Goal: Task Accomplishment & Management: Manage account settings

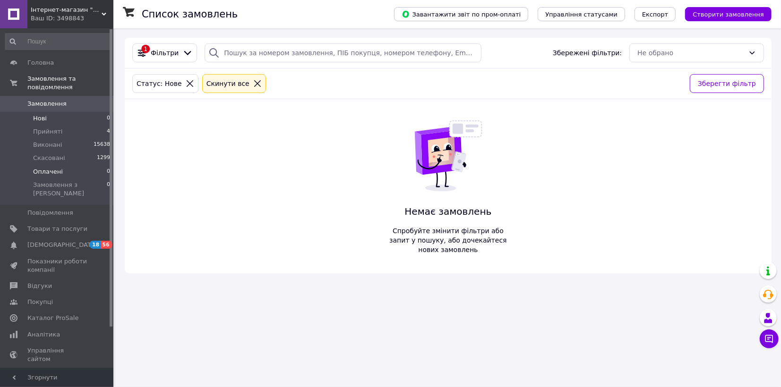
click at [57, 168] on span "Оплачені" at bounding box center [48, 172] width 30 height 9
click at [47, 112] on li "Нові 0" at bounding box center [58, 118] width 116 height 13
click at [55, 168] on span "Оплачені" at bounding box center [48, 172] width 30 height 9
click at [57, 168] on span "Оплачені" at bounding box center [48, 172] width 30 height 9
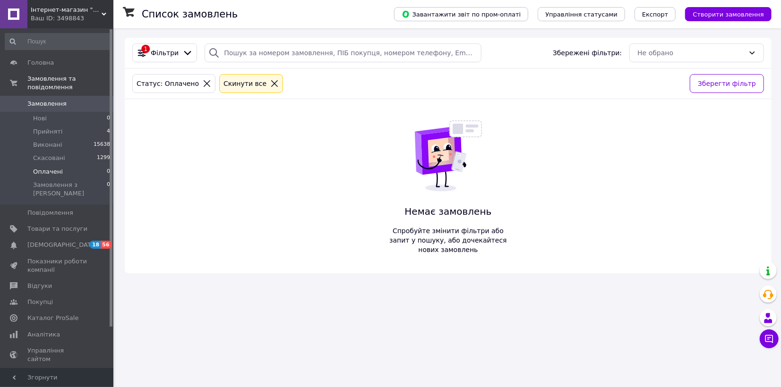
click at [59, 168] on span "Оплачені" at bounding box center [48, 172] width 30 height 9
click at [47, 112] on li "Нові 0" at bounding box center [58, 118] width 116 height 13
click at [58, 128] on span "Прийняті" at bounding box center [47, 132] width 29 height 9
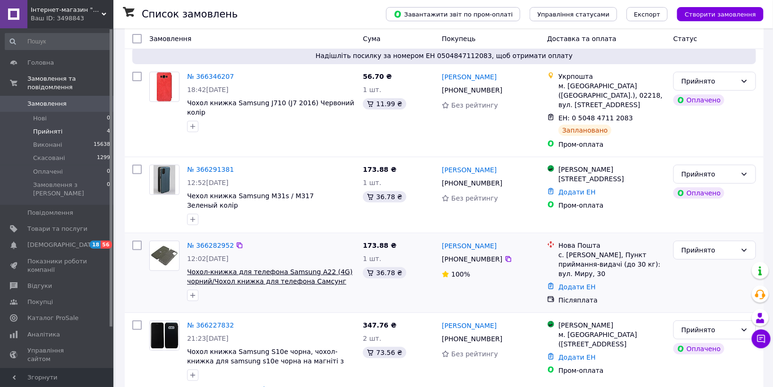
scroll to position [81, 0]
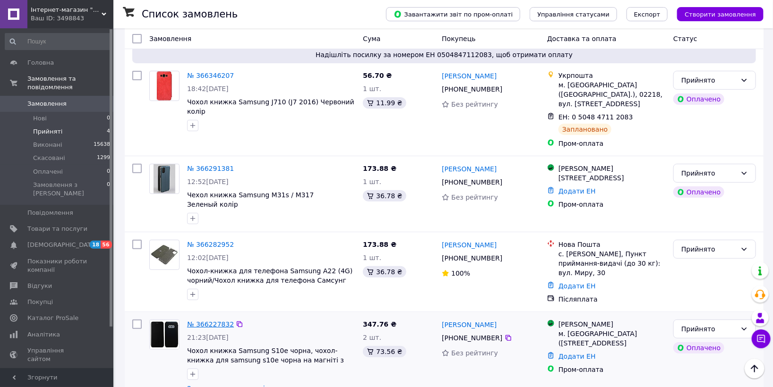
click at [212, 321] on link "№ 366227832" at bounding box center [210, 325] width 47 height 8
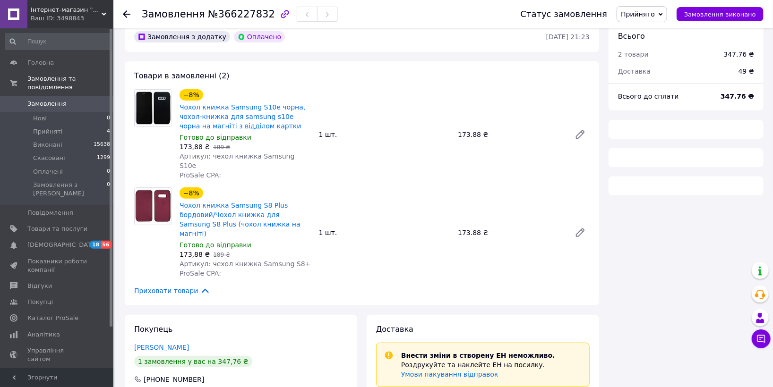
scroll to position [81, 0]
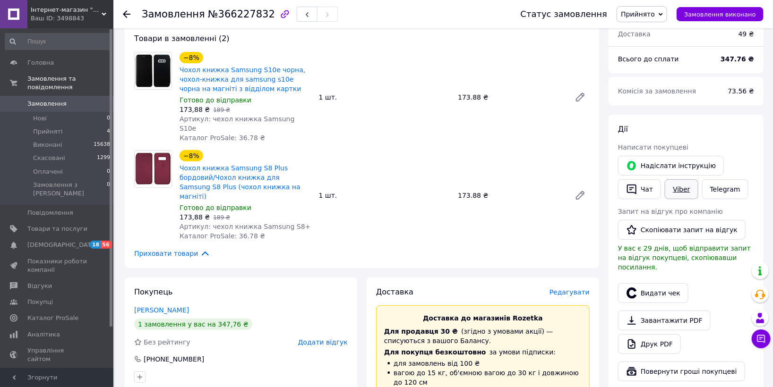
click at [685, 189] on link "Viber" at bounding box center [681, 190] width 33 height 20
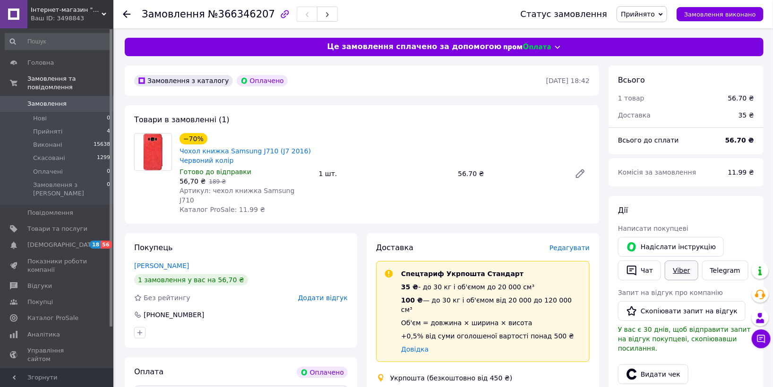
click at [673, 268] on link "Viber" at bounding box center [681, 271] width 33 height 20
click at [572, 244] on span "Редагувати" at bounding box center [569, 248] width 40 height 8
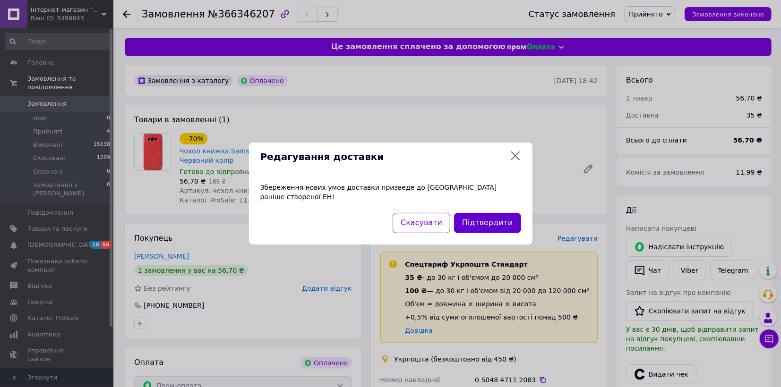
click at [491, 213] on button "Підтвердити" at bounding box center [487, 223] width 67 height 20
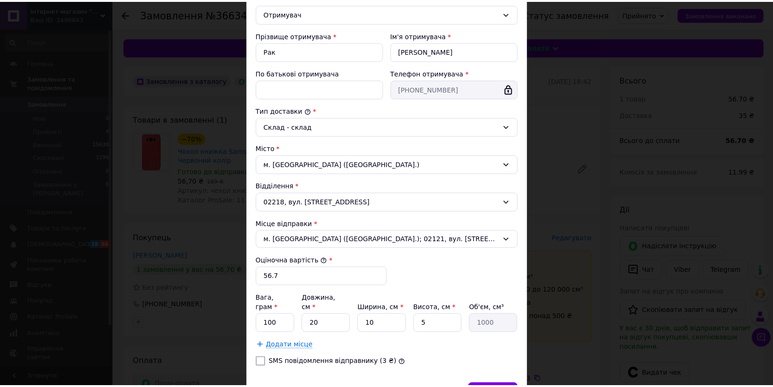
scroll to position [202, 0]
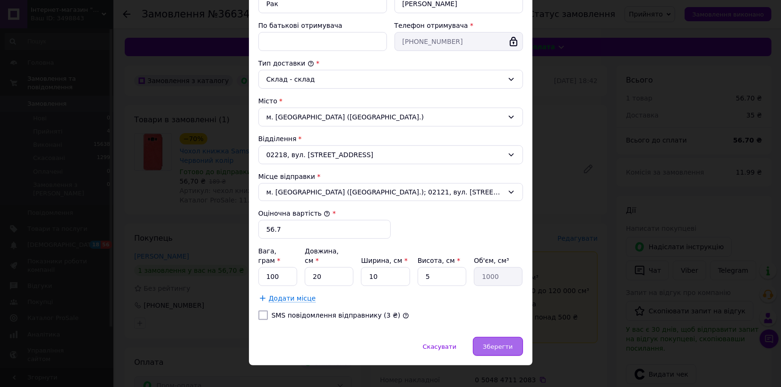
click at [497, 343] on div "Зберегти" at bounding box center [498, 346] width 50 height 19
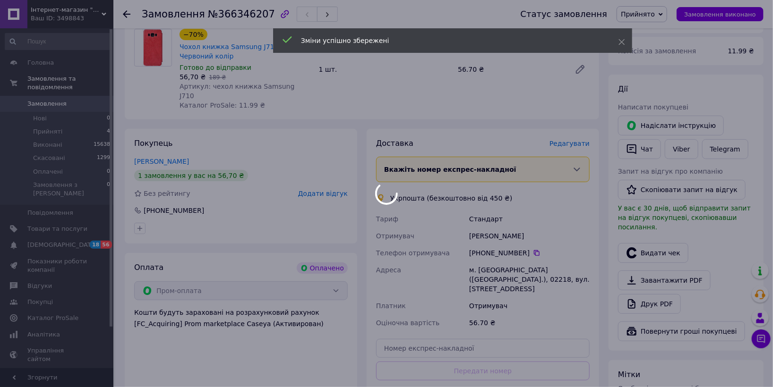
scroll to position [210, 0]
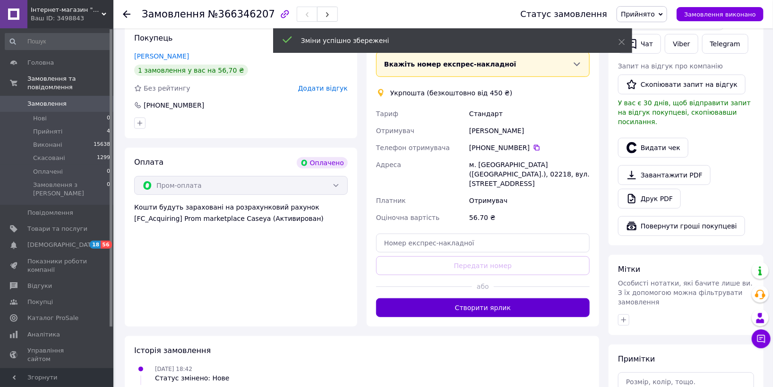
click at [517, 299] on button "Створити ярлик" at bounding box center [483, 308] width 214 height 19
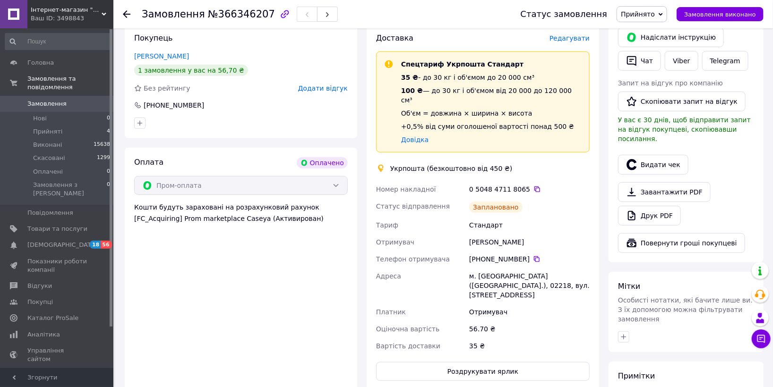
click at [654, 13] on span "Прийнято" at bounding box center [638, 14] width 34 height 8
click at [656, 33] on li "Виконано" at bounding box center [642, 33] width 50 height 14
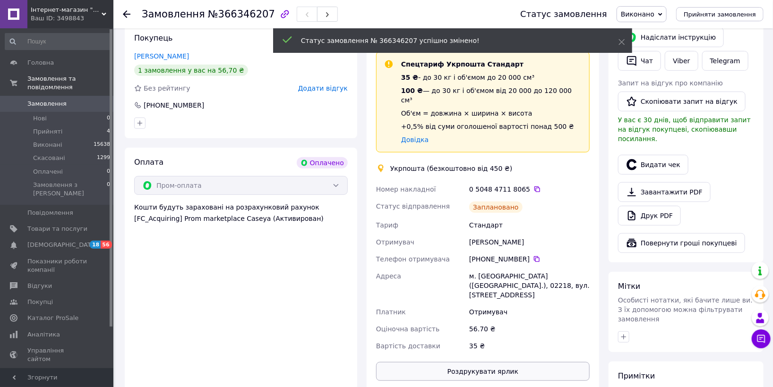
click at [505, 362] on button "Роздрукувати ярлик" at bounding box center [483, 371] width 214 height 19
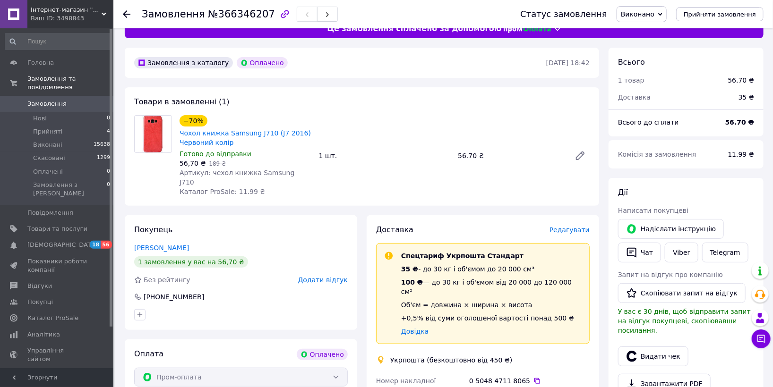
scroll to position [0, 0]
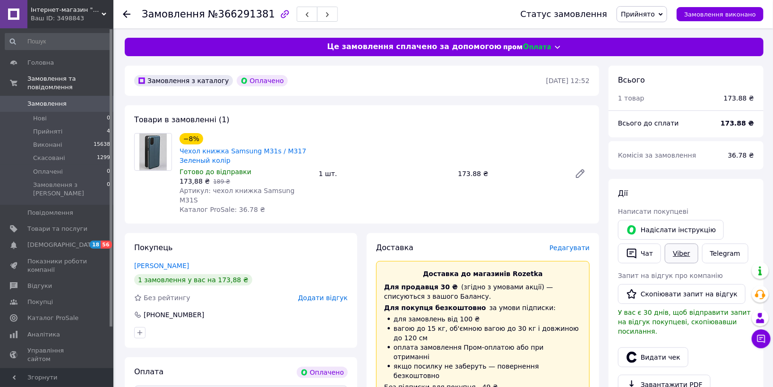
click at [688, 257] on link "Viber" at bounding box center [681, 254] width 33 height 20
click at [678, 253] on link "Viber" at bounding box center [681, 254] width 33 height 20
click at [572, 244] on span "Редагувати" at bounding box center [569, 248] width 40 height 8
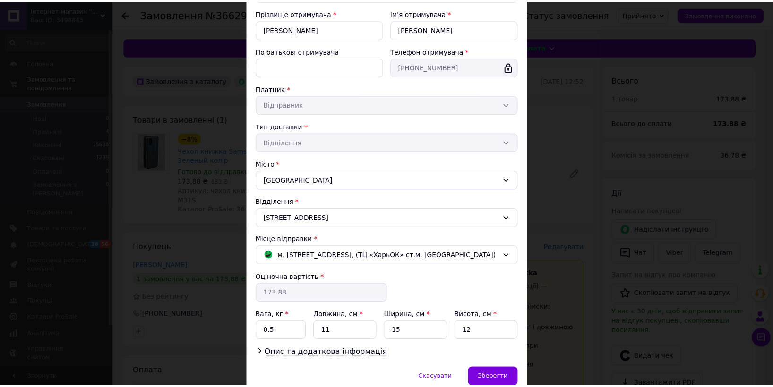
scroll to position [142, 0]
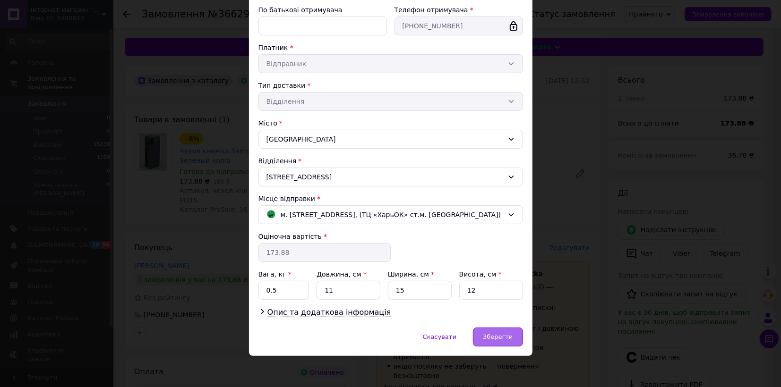
click at [495, 338] on span "Зберегти" at bounding box center [498, 337] width 30 height 7
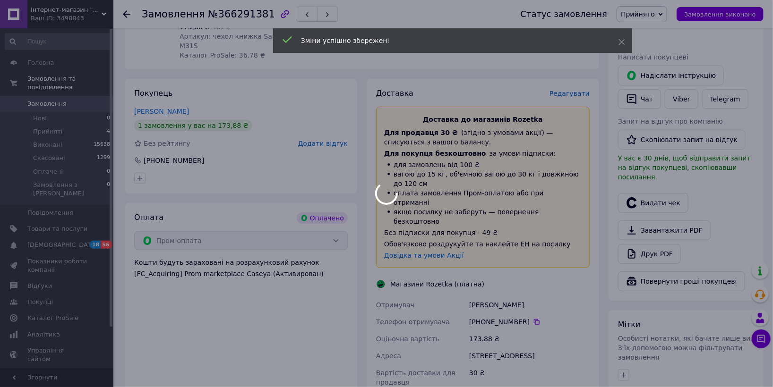
scroll to position [315, 0]
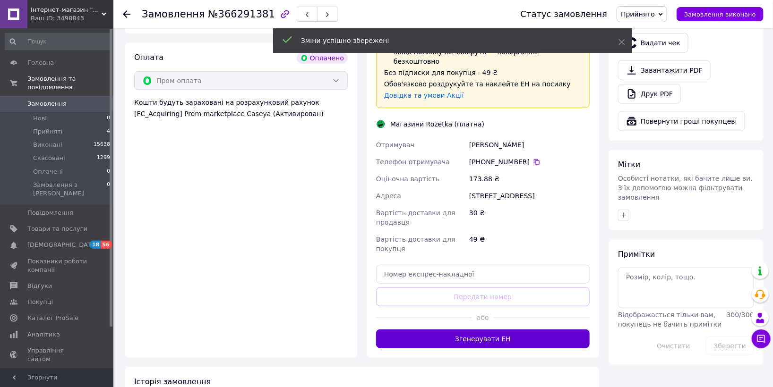
drag, startPoint x: 492, startPoint y: 311, endPoint x: 458, endPoint y: 378, distance: 75.0
click at [492, 330] on button "Згенерувати ЕН" at bounding box center [483, 339] width 214 height 19
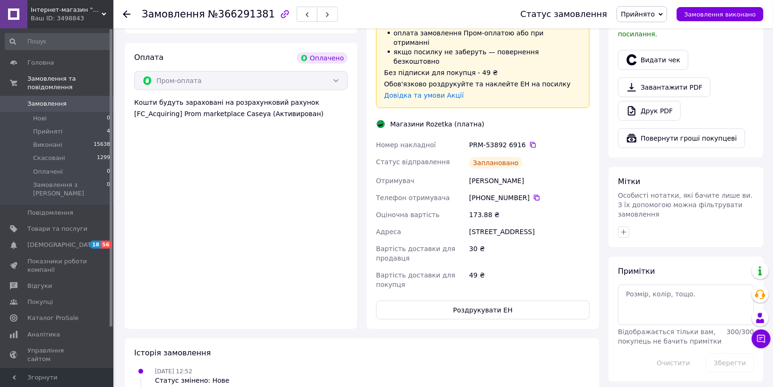
click at [655, 11] on span "Прийнято" at bounding box center [638, 14] width 34 height 8
click at [656, 36] on li "Виконано" at bounding box center [642, 33] width 50 height 14
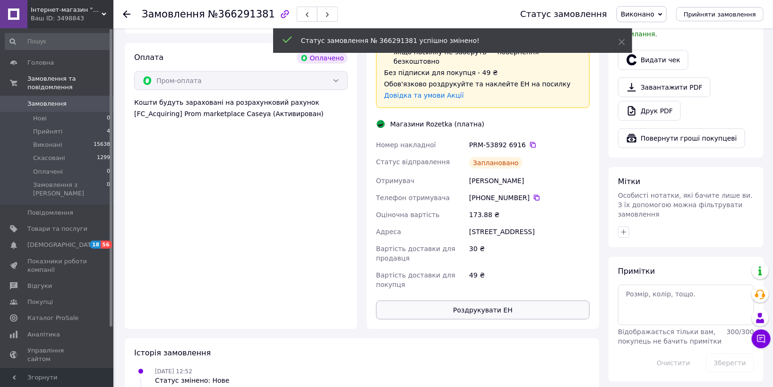
click at [500, 301] on button "Роздрукувати ЕН" at bounding box center [483, 310] width 214 height 19
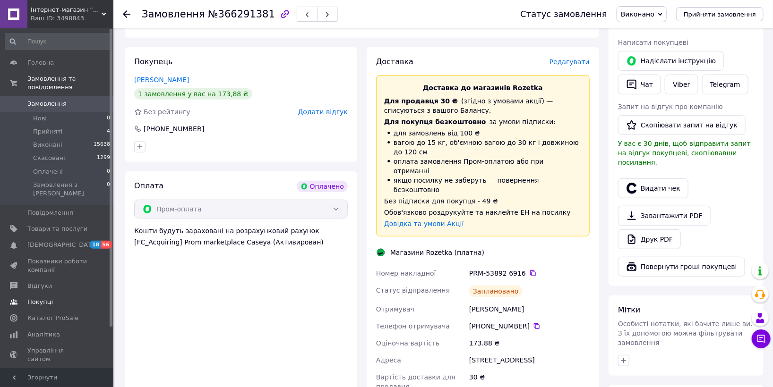
scroll to position [0, 0]
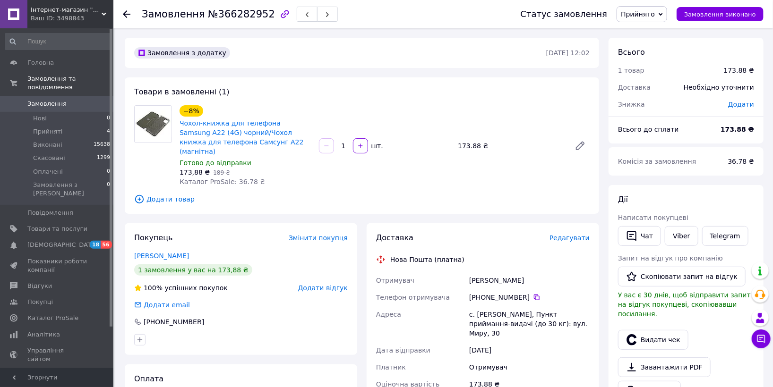
click at [520, 100] on div "Товари в замовленні (1) −8% Чохол-книжка для телефона Samsung A22 (4G) чорний/Ч…" at bounding box center [362, 145] width 474 height 137
click at [686, 233] on link "Viber" at bounding box center [681, 236] width 33 height 20
click at [570, 234] on span "Редагувати" at bounding box center [569, 238] width 40 height 8
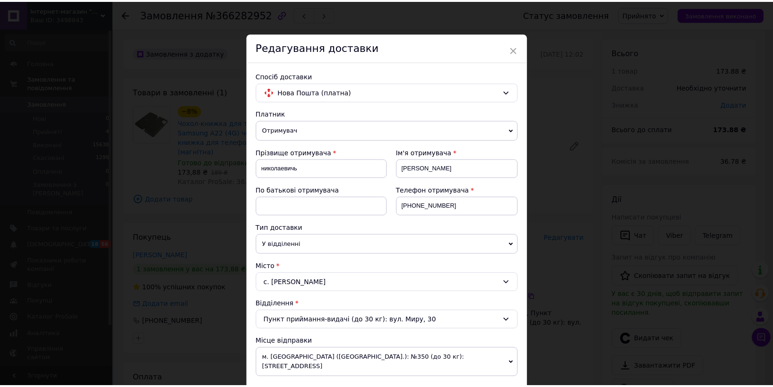
scroll to position [315, 0]
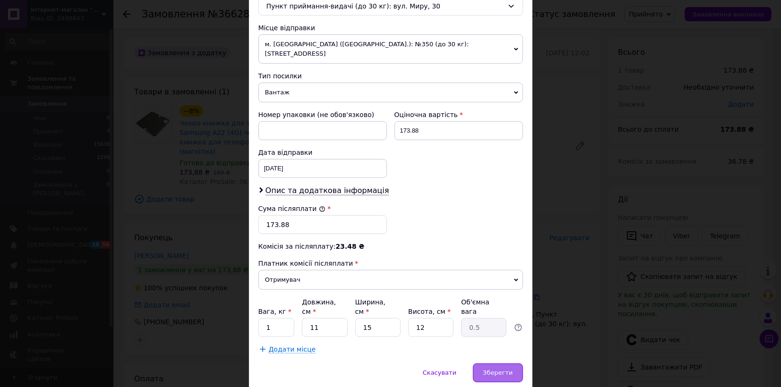
click at [488, 369] on span "Зберегти" at bounding box center [498, 372] width 30 height 7
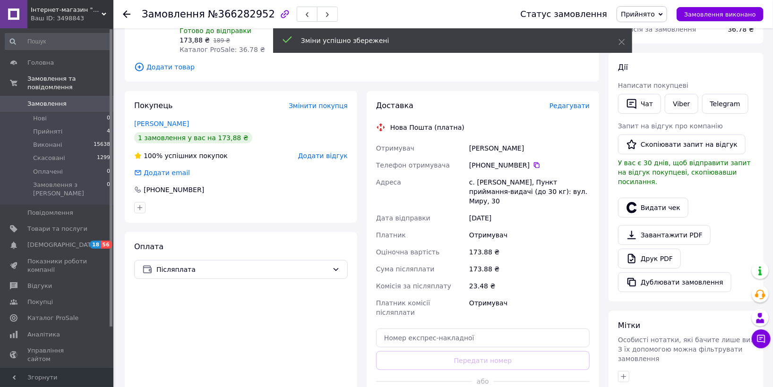
scroll to position [262, 0]
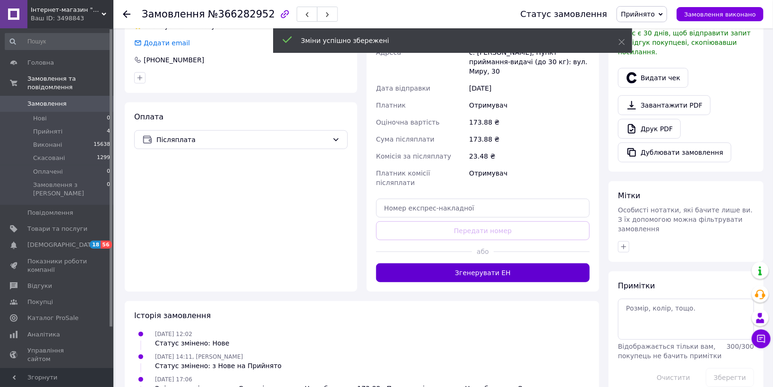
click at [510, 264] on button "Згенерувати ЕН" at bounding box center [483, 273] width 214 height 19
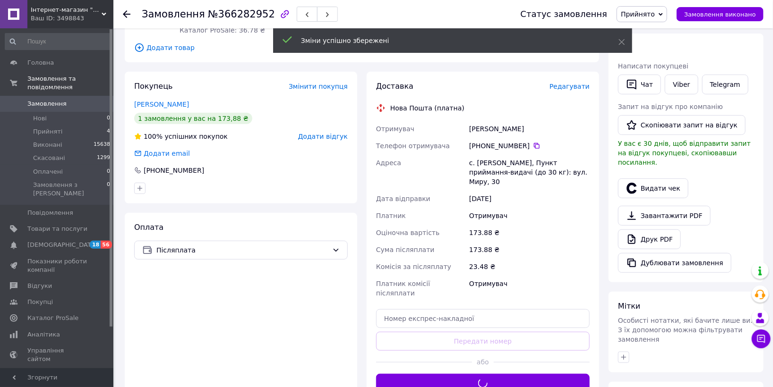
scroll to position [0, 0]
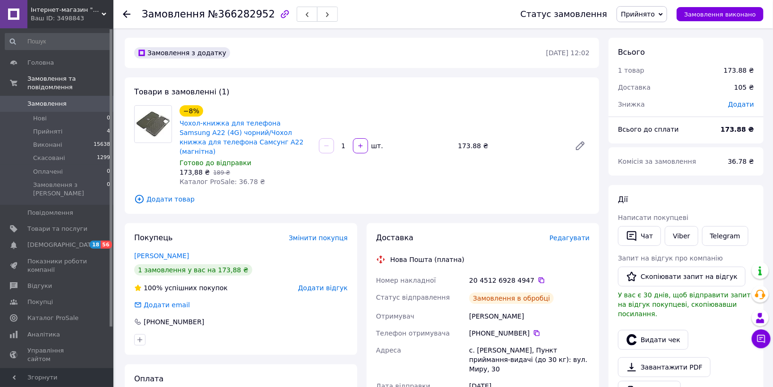
click at [655, 13] on span "Прийнято" at bounding box center [638, 14] width 34 height 8
click at [652, 33] on li "Виконано" at bounding box center [642, 33] width 50 height 14
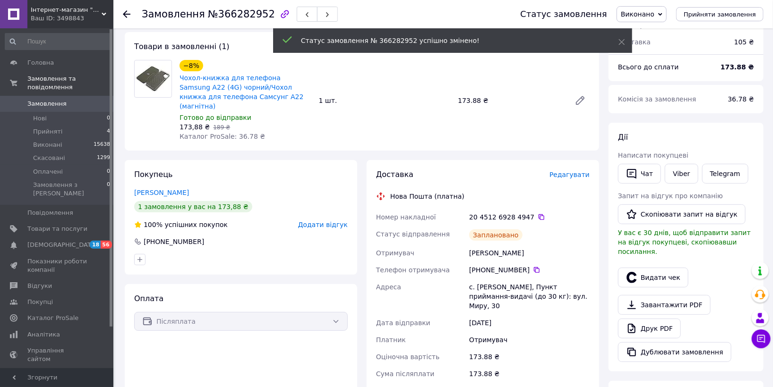
scroll to position [157, 0]
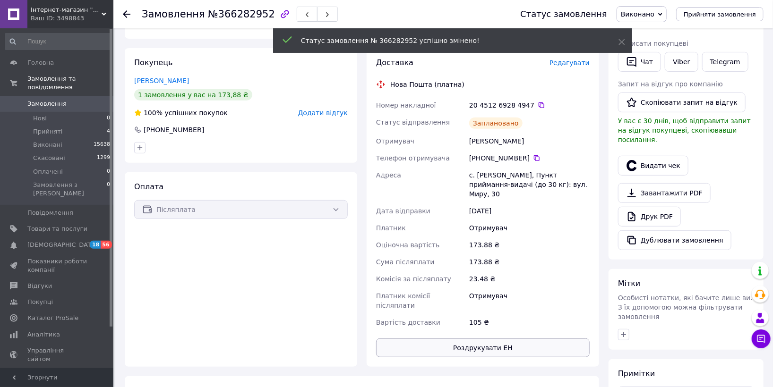
click at [513, 339] on button "Роздрукувати ЕН" at bounding box center [483, 348] width 214 height 19
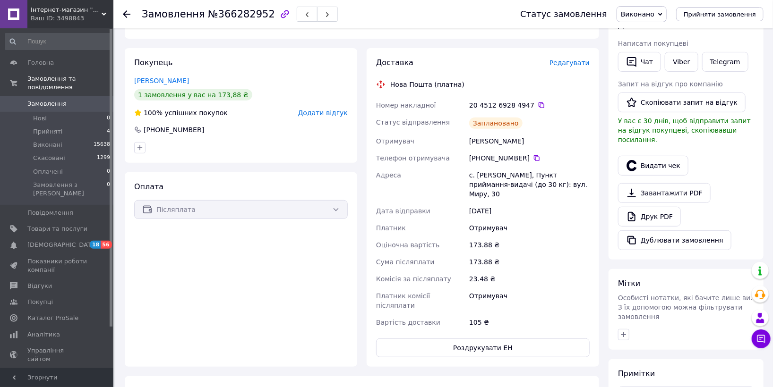
scroll to position [0, 0]
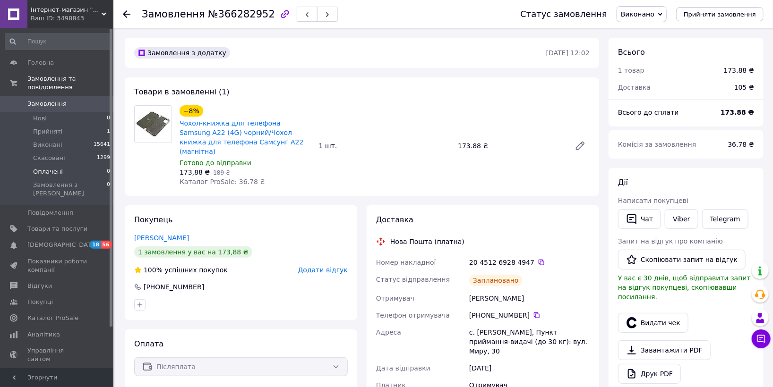
click at [65, 168] on li "Оплачені 0" at bounding box center [58, 171] width 116 height 13
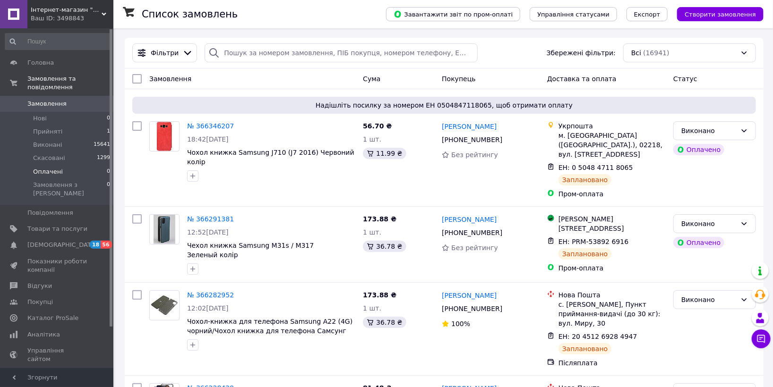
click at [60, 165] on li "Оплачені 0" at bounding box center [58, 171] width 116 height 13
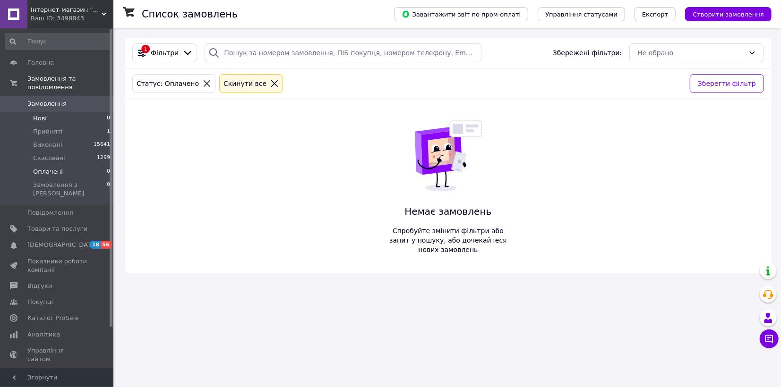
click at [53, 112] on li "Нові 0" at bounding box center [58, 118] width 116 height 13
click at [60, 165] on li "Оплачені 0" at bounding box center [58, 171] width 116 height 13
click at [46, 112] on li "Нові 0" at bounding box center [58, 118] width 116 height 13
click at [60, 125] on li "Прийняті 1" at bounding box center [58, 131] width 116 height 13
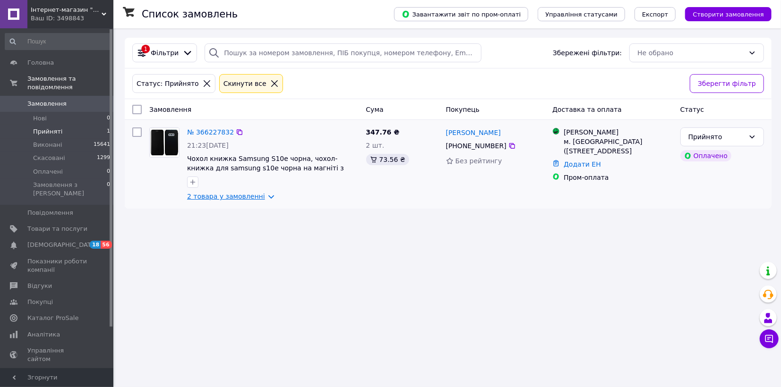
click at [234, 195] on link "2 товара у замовленні" at bounding box center [226, 197] width 78 height 8
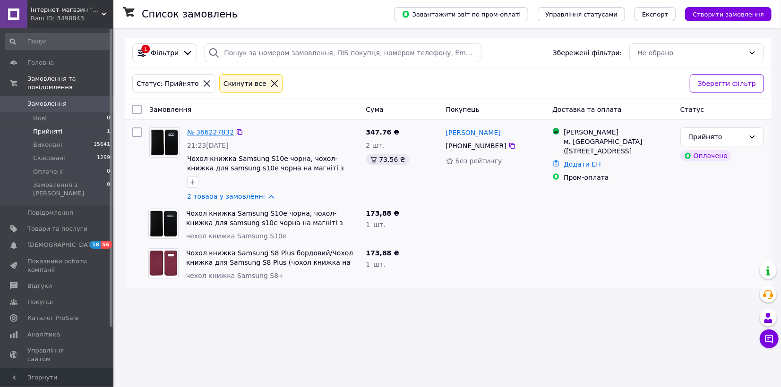
click at [224, 130] on link "№ 366227832" at bounding box center [210, 132] width 47 height 8
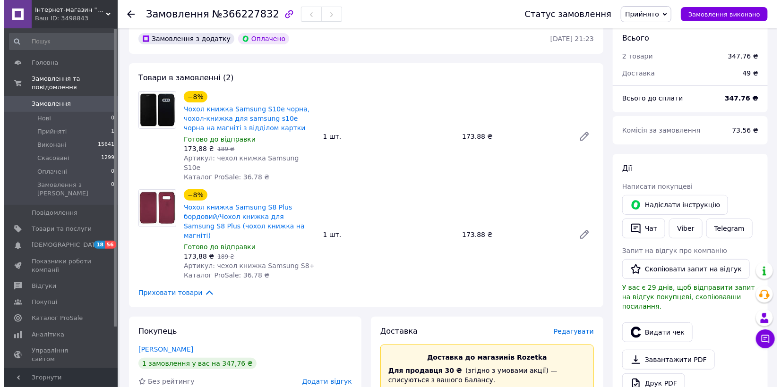
scroll to position [210, 0]
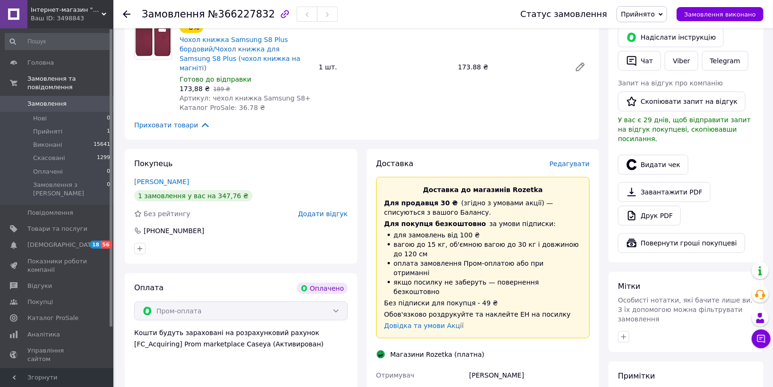
click at [567, 160] on span "Редагувати" at bounding box center [569, 164] width 40 height 8
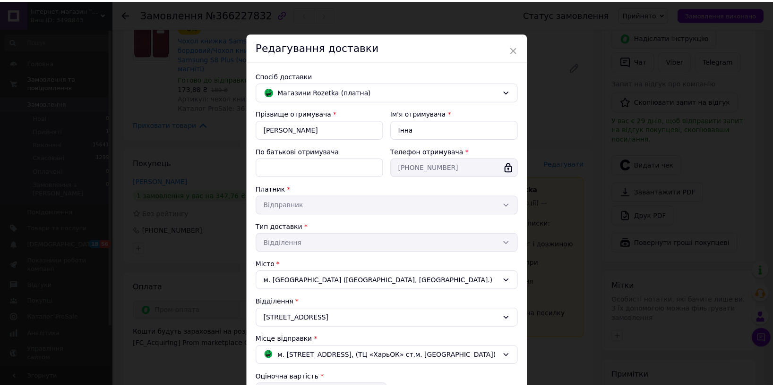
scroll to position [197, 0]
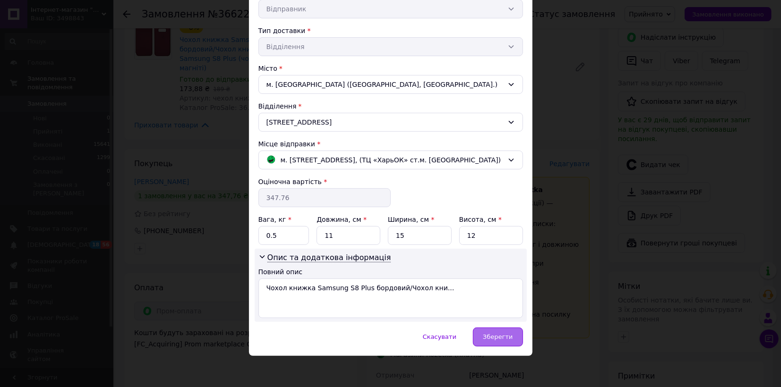
click at [491, 337] on span "Зберегти" at bounding box center [498, 337] width 30 height 7
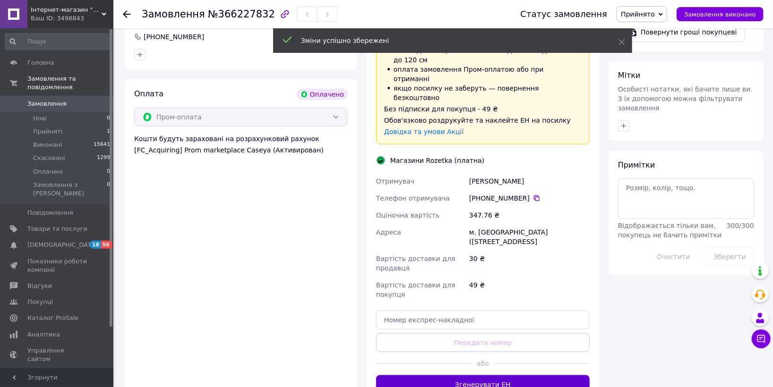
scroll to position [419, 0]
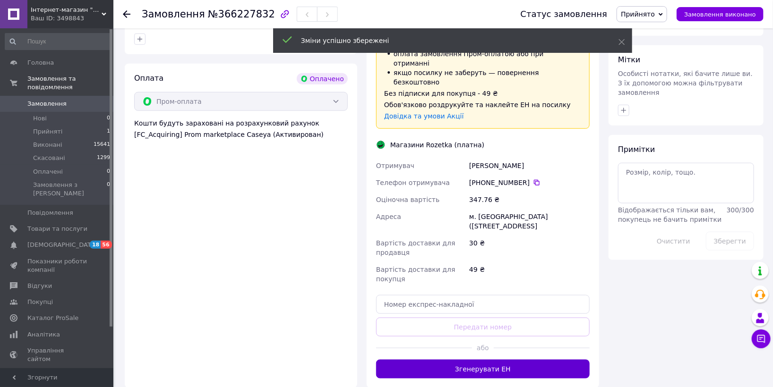
click at [509, 360] on button "Згенерувати ЕН" at bounding box center [483, 369] width 214 height 19
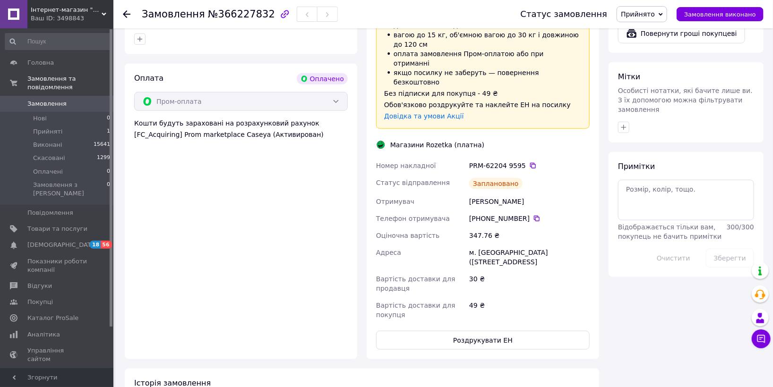
click at [656, 21] on span "Прийнято" at bounding box center [641, 14] width 51 height 16
click at [656, 34] on li "Виконано" at bounding box center [642, 33] width 50 height 14
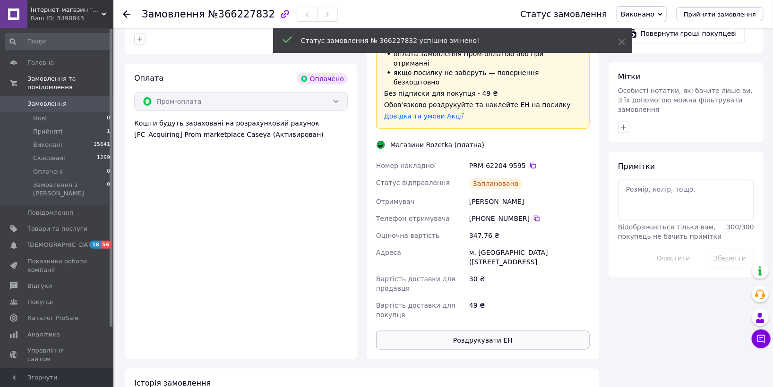
click at [508, 331] on button "Роздрукувати ЕН" at bounding box center [483, 340] width 214 height 19
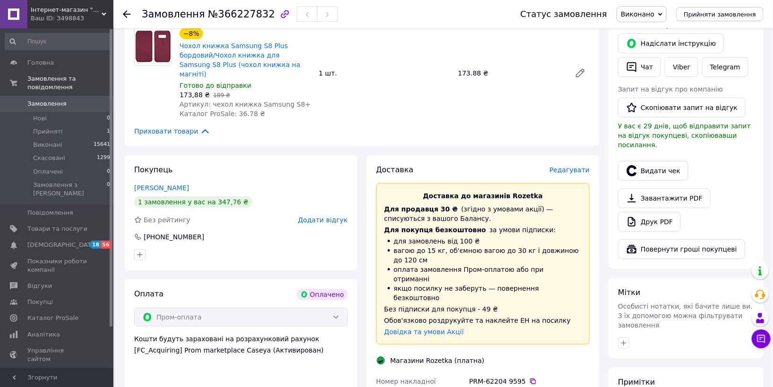
scroll to position [210, 0]
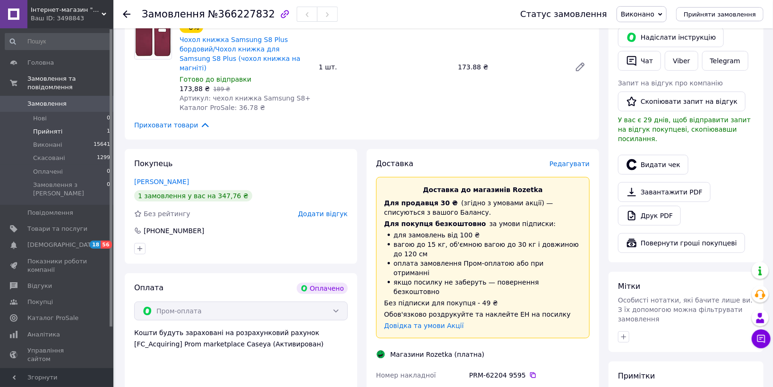
click at [62, 125] on li "Прийняті 1" at bounding box center [58, 131] width 116 height 13
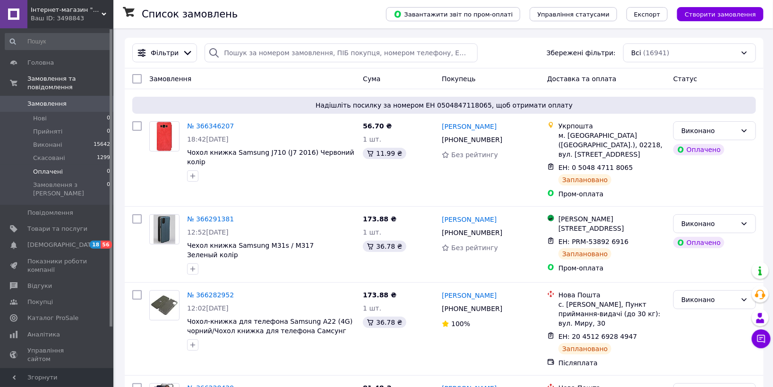
click at [60, 165] on li "Оплачені 0" at bounding box center [58, 171] width 116 height 13
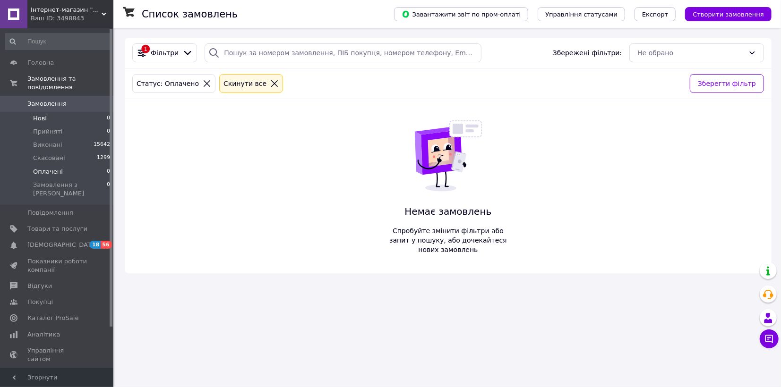
click at [58, 112] on li "Нові 0" at bounding box center [58, 118] width 116 height 13
click at [53, 168] on span "Оплачені" at bounding box center [48, 172] width 30 height 9
click at [54, 112] on li "Нові 0" at bounding box center [58, 118] width 116 height 13
click at [42, 282] on span "Відгуки" at bounding box center [39, 286] width 25 height 9
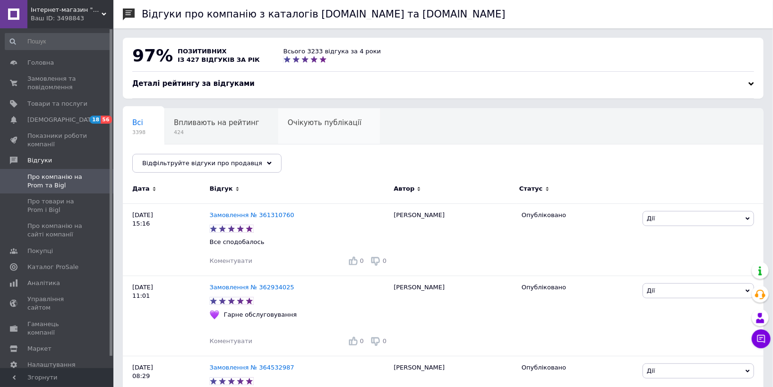
click at [306, 132] on div "Очікують публікації 0" at bounding box center [329, 127] width 102 height 36
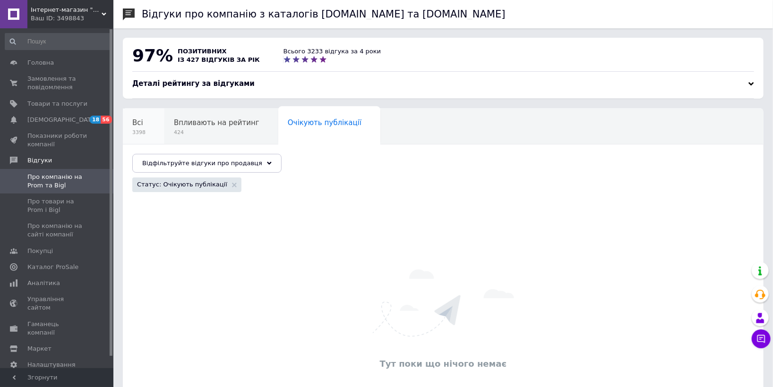
click at [140, 127] on span "Всі" at bounding box center [137, 123] width 11 height 9
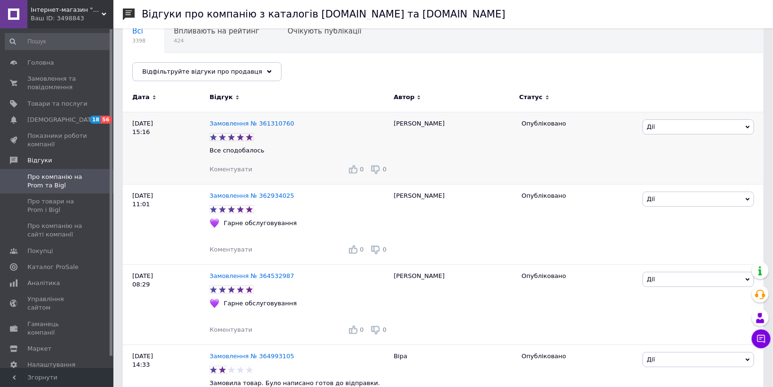
scroll to position [157, 0]
